Goal: Information Seeking & Learning: Understand process/instructions

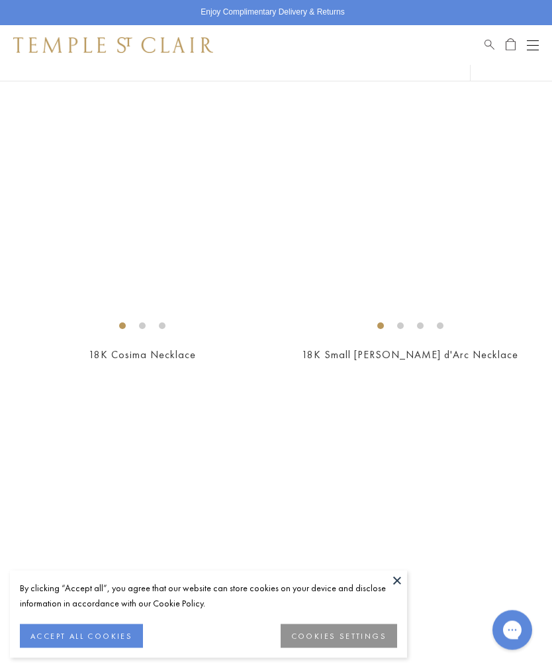
scroll to position [5844, 0]
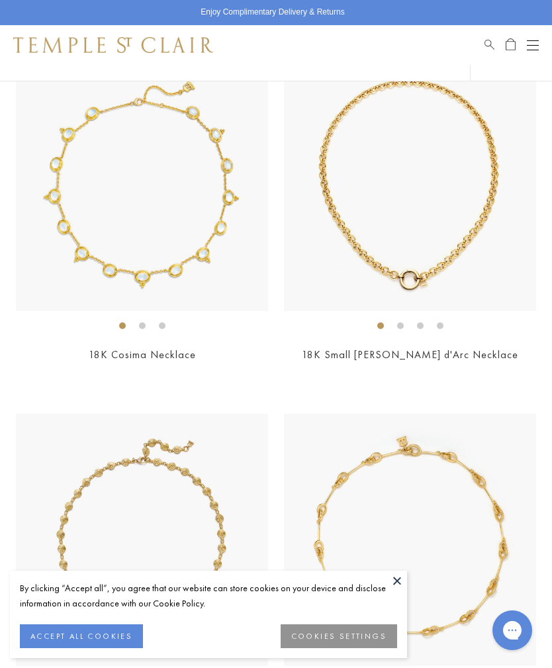
click at [428, 256] on img at bounding box center [410, 185] width 252 height 252
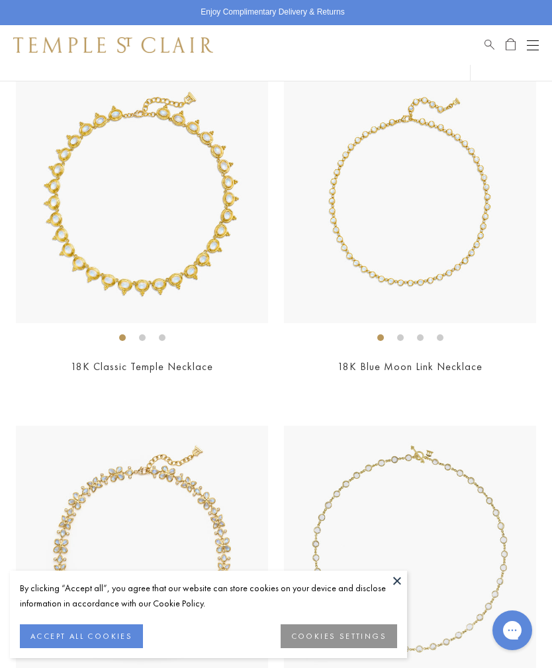
scroll to position [4753, 0]
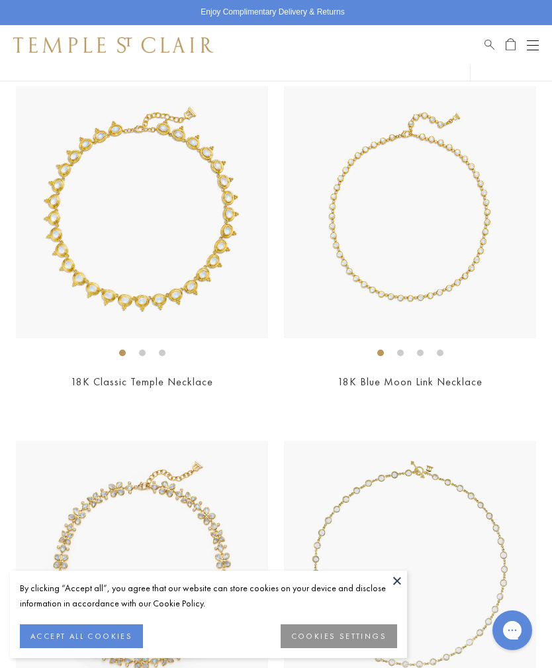
click at [161, 282] on img at bounding box center [142, 212] width 252 height 252
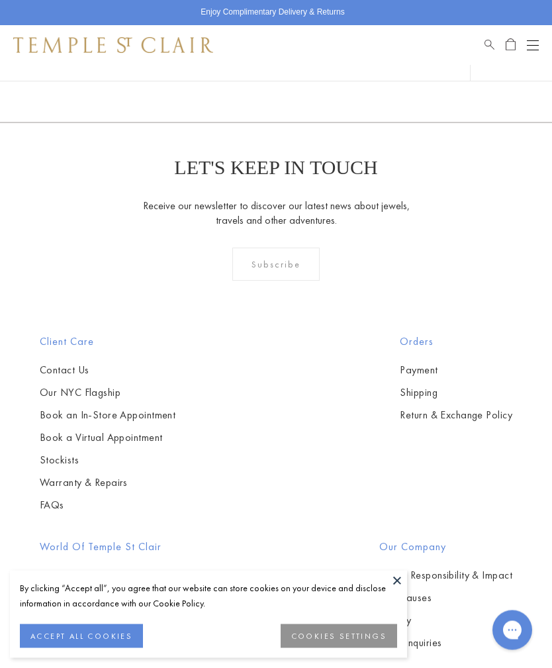
scroll to position [7200, 0]
click at [400, 407] on link "Return & Exchange Policy" at bounding box center [456, 414] width 112 height 15
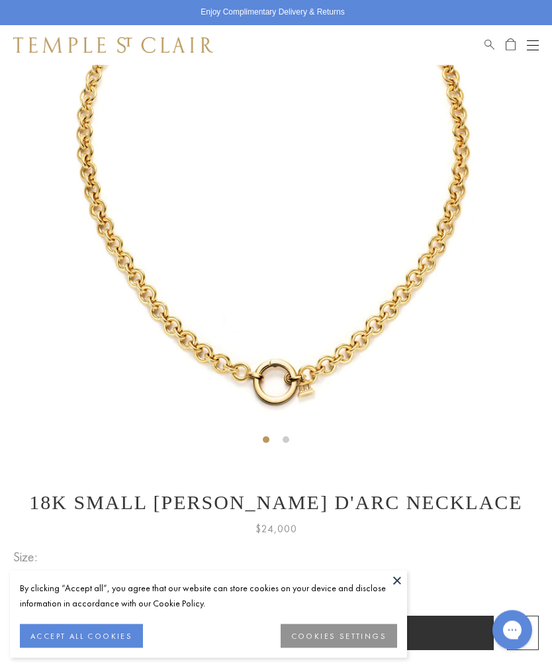
scroll to position [165, 0]
click at [62, 582] on label "24"" at bounding box center [54, 581] width 24 height 17
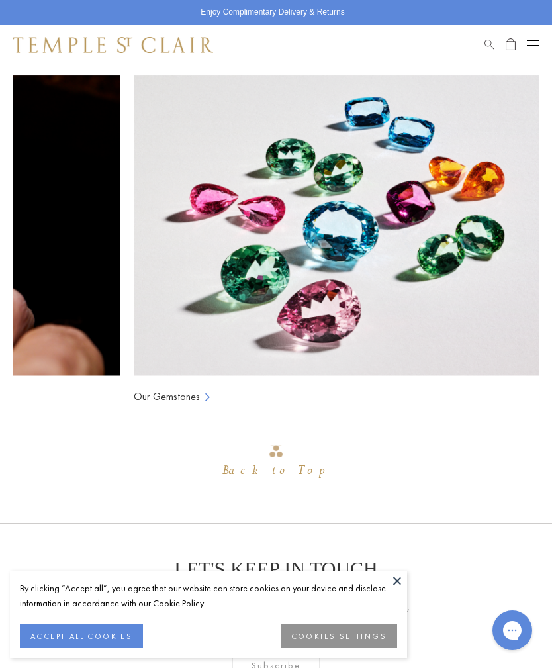
scroll to position [0, 314]
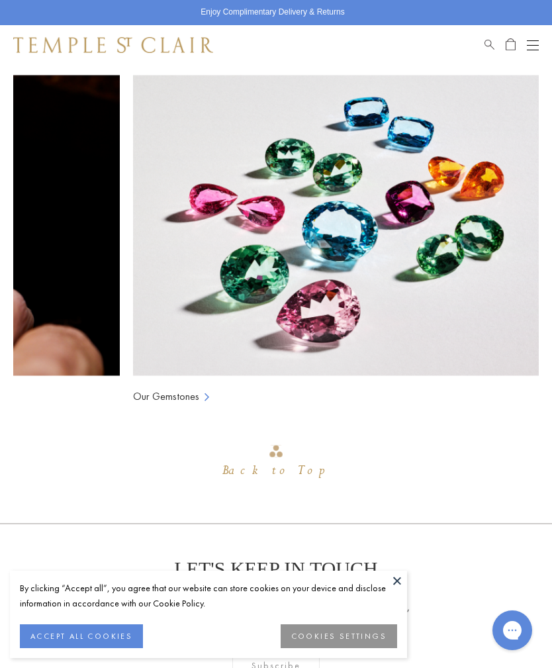
click at [282, 470] on div "Back to Top" at bounding box center [275, 471] width 107 height 24
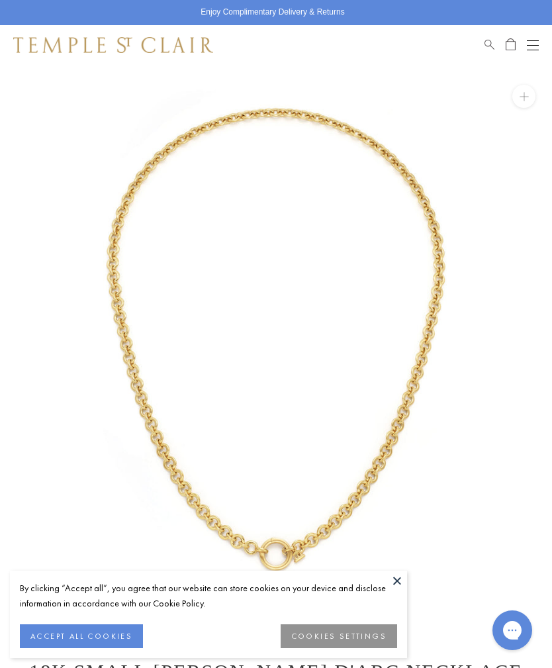
click at [401, 590] on button at bounding box center [397, 580] width 20 height 20
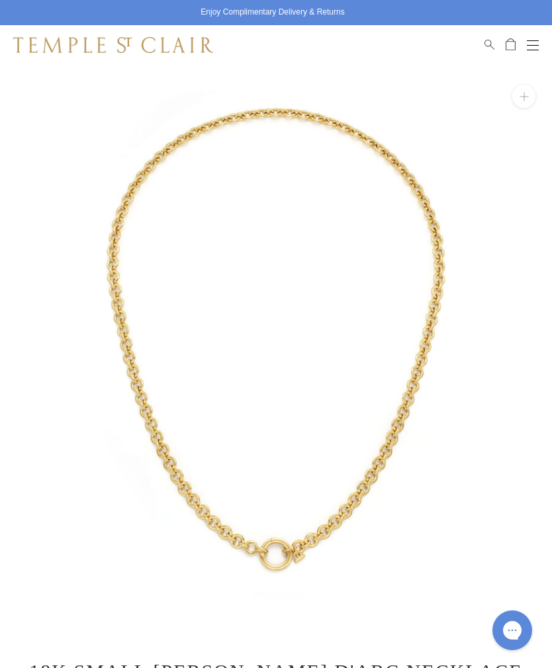
click at [531, 93] on button at bounding box center [523, 96] width 23 height 23
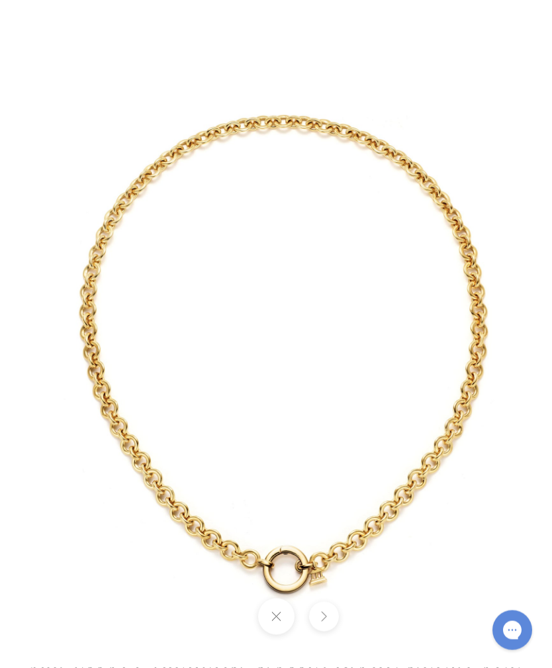
scroll to position [42, 0]
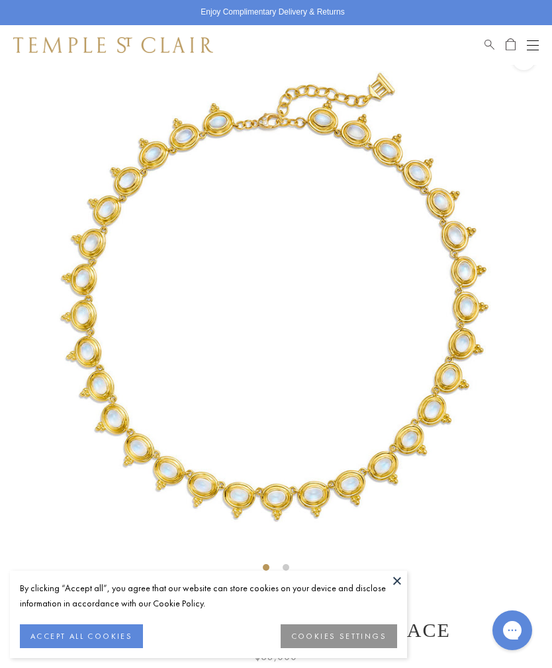
scroll to position [20, 0]
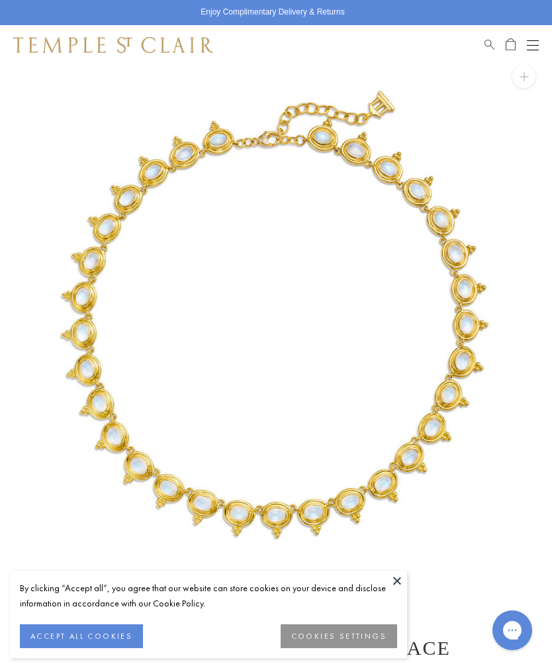
click at [402, 590] on button at bounding box center [397, 580] width 20 height 20
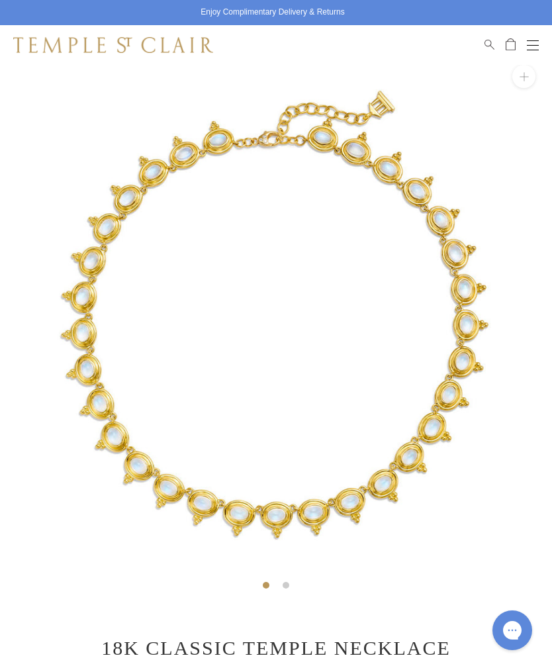
scroll to position [0, 0]
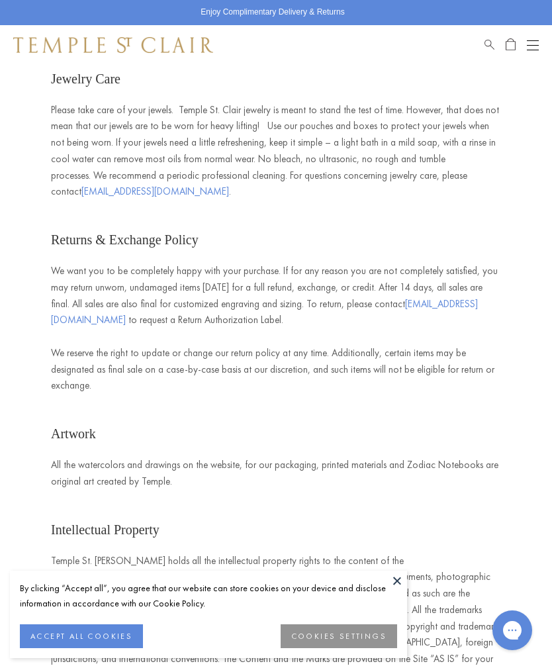
click at [406, 580] on button at bounding box center [397, 580] width 20 height 20
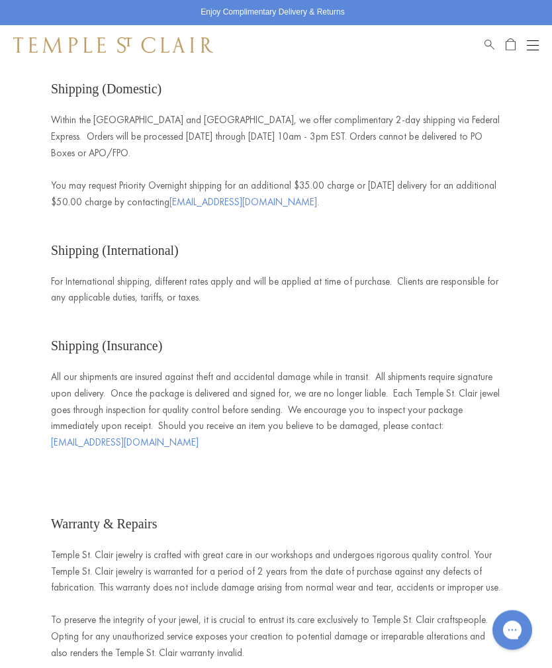
scroll to position [1854, 0]
